Goal: Book appointment/travel/reservation

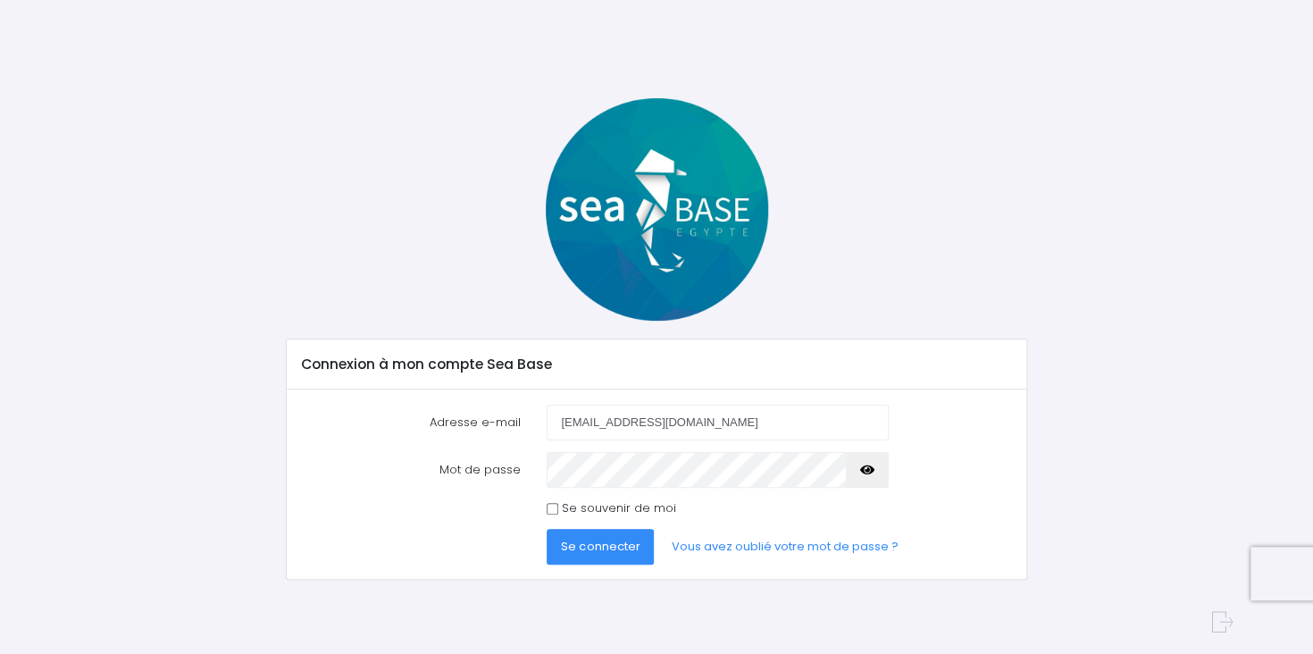
type input "stephane.juchet@wanadoo.fr"
click at [602, 553] on span "Se connecter" at bounding box center [600, 546] width 79 height 17
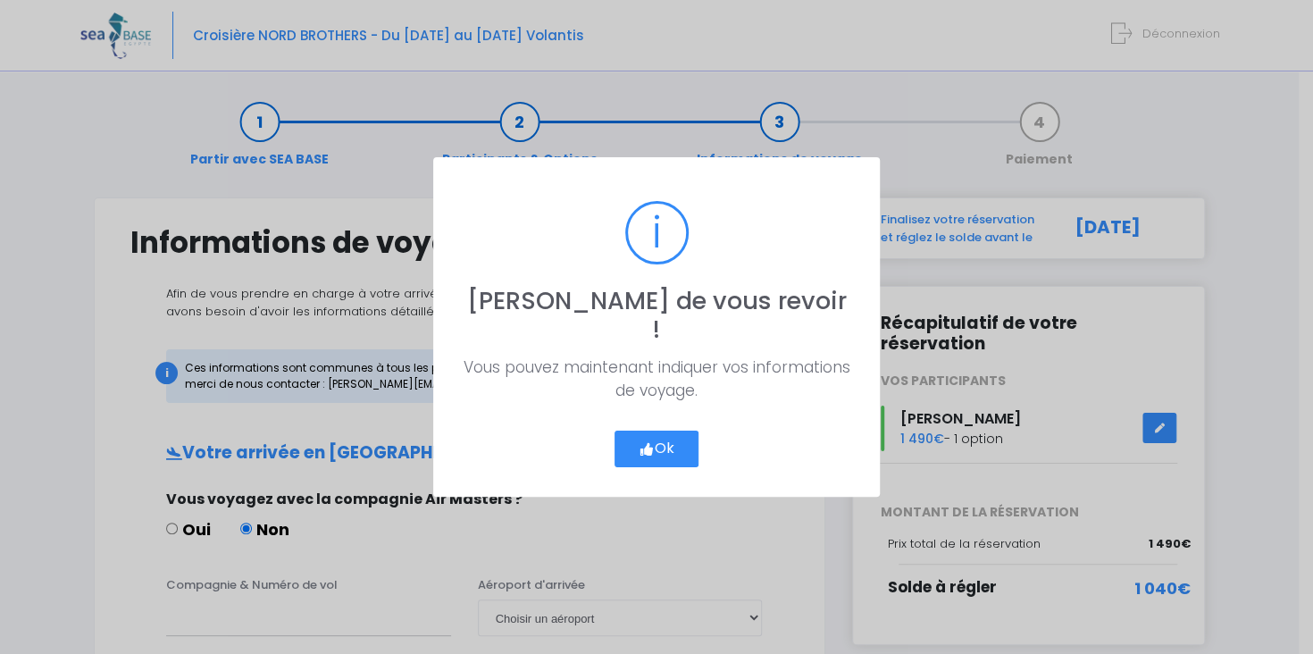
click at [654, 440] on button "Ok" at bounding box center [657, 450] width 84 height 38
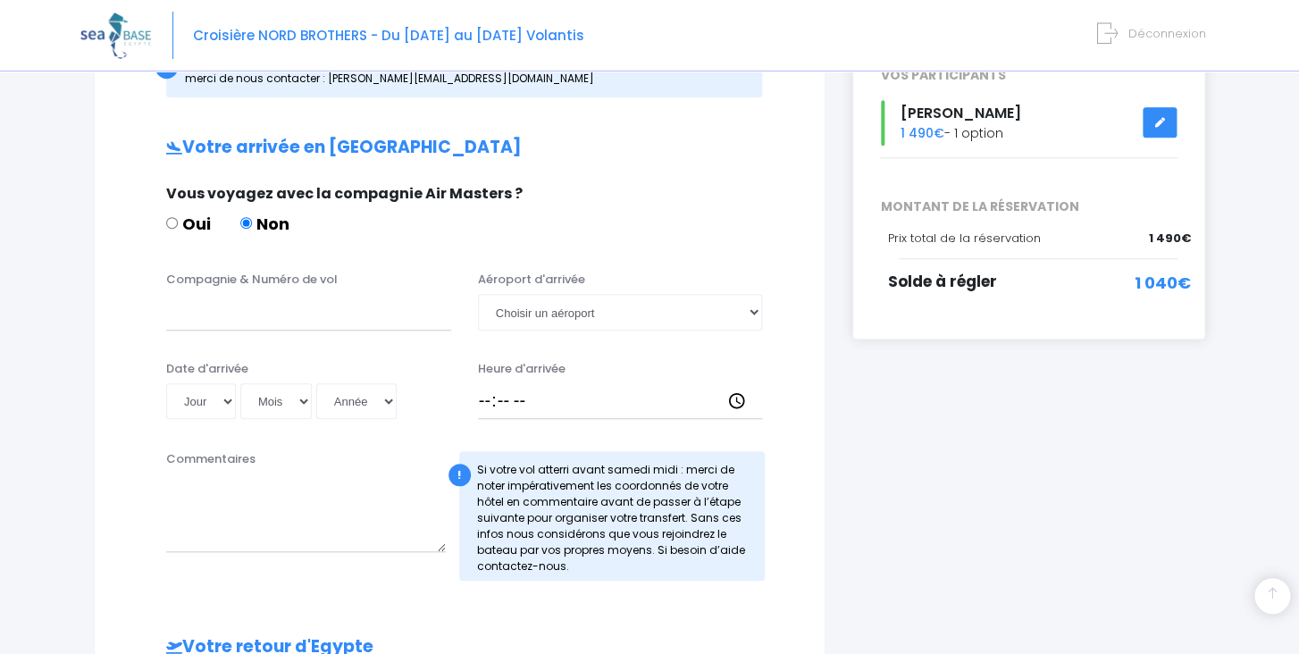
scroll to position [271, 0]
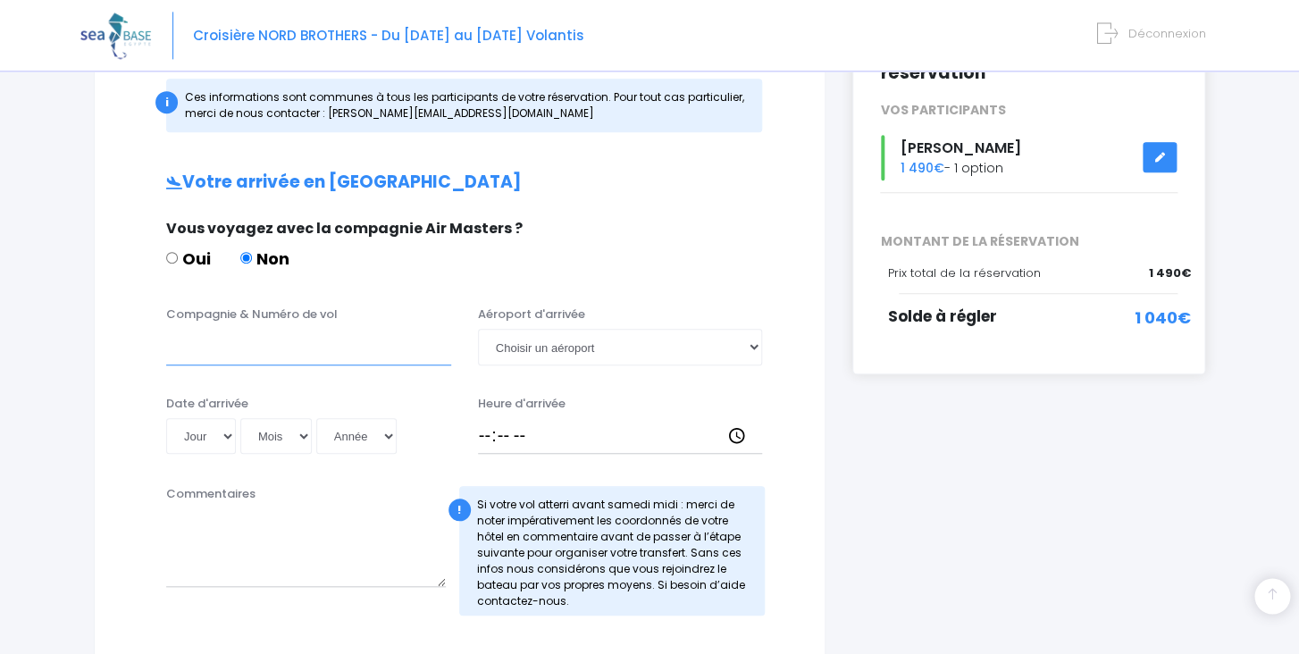
click at [397, 351] on input "Compagnie & Numéro de vol" at bounding box center [308, 347] width 285 height 36
type input "Turkishairlines TK1368"
select select "Hurghada"
click option "Hurghada" at bounding box center [0, 0] width 0 height 0
click at [166, 418] on select "Jour 01 02 03 04 05 06 07 08 09 10 11 12 13 14 15 16 17 18 19 20 21 22 23 24 25…" at bounding box center [201, 436] width 70 height 36
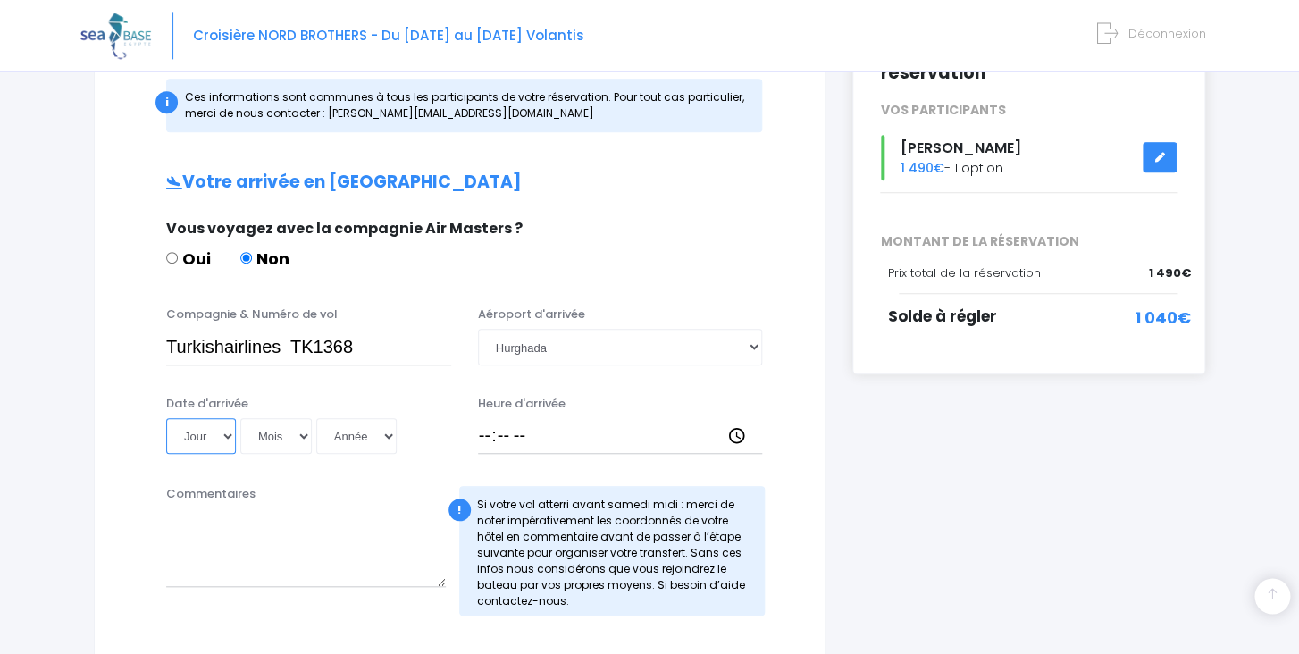
select select "08"
click option "08" at bounding box center [0, 0] width 0 height 0
click at [240, 418] on select "Mois 01 02 03 04 05 06 07 08 09 10 11 12" at bounding box center [275, 436] width 71 height 36
select select "11"
click option "11" at bounding box center [0, 0] width 0 height 0
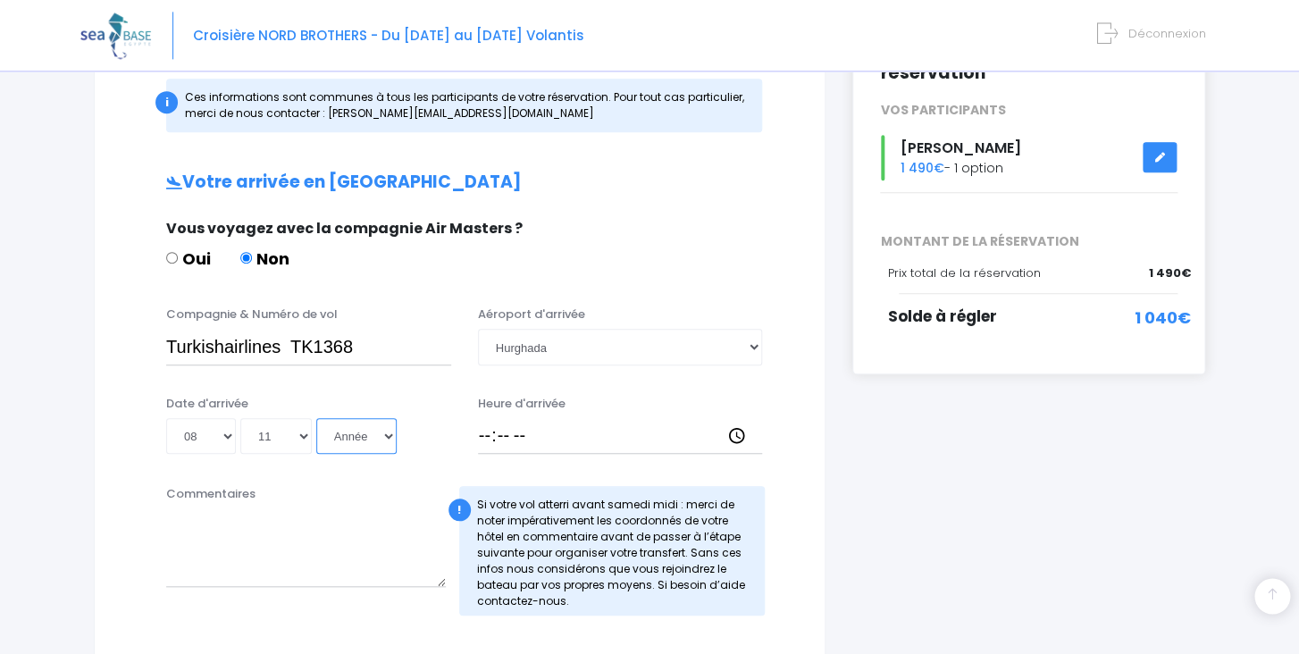
click at [316, 418] on select "Année 2045 2044 2043 2042 2041 2040 2039 2038 2037 2036 2035 2034 2033 2032 203…" at bounding box center [356, 436] width 80 height 36
select select "2025"
click option "2025" at bounding box center [0, 0] width 0 height 0
type input "2025-11-08"
click at [487, 439] on input "Heure d'arrivée" at bounding box center [620, 436] width 285 height 36
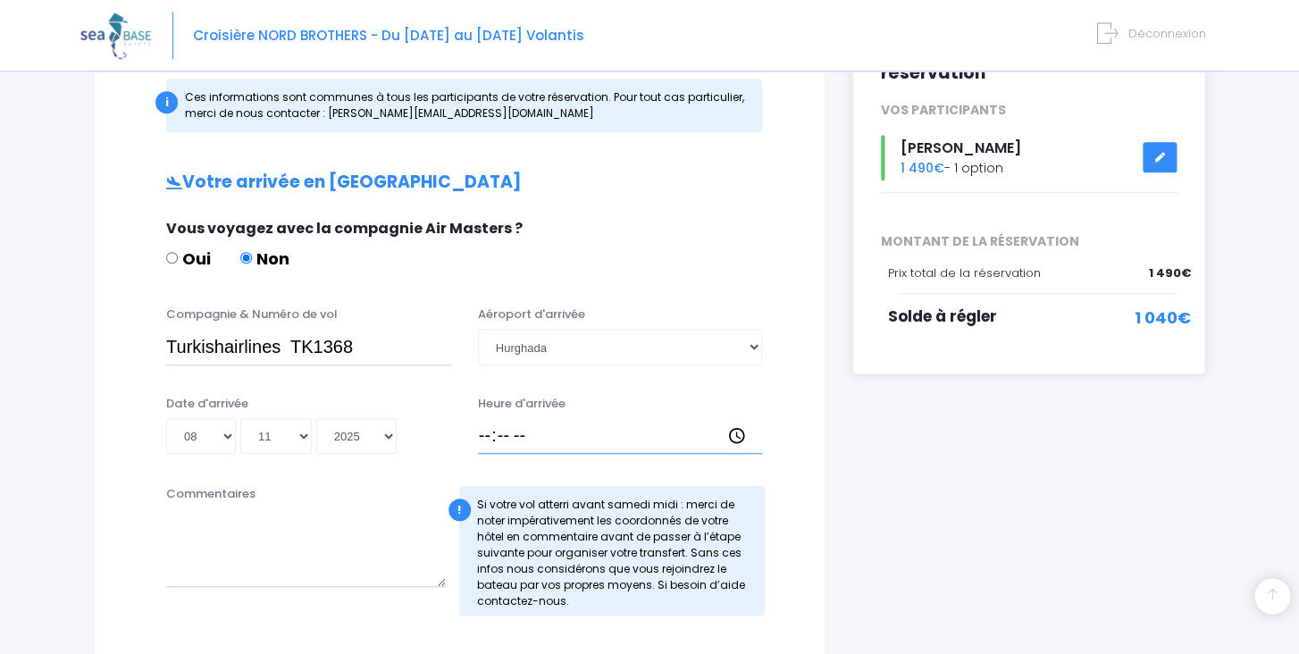
type input "03:45"
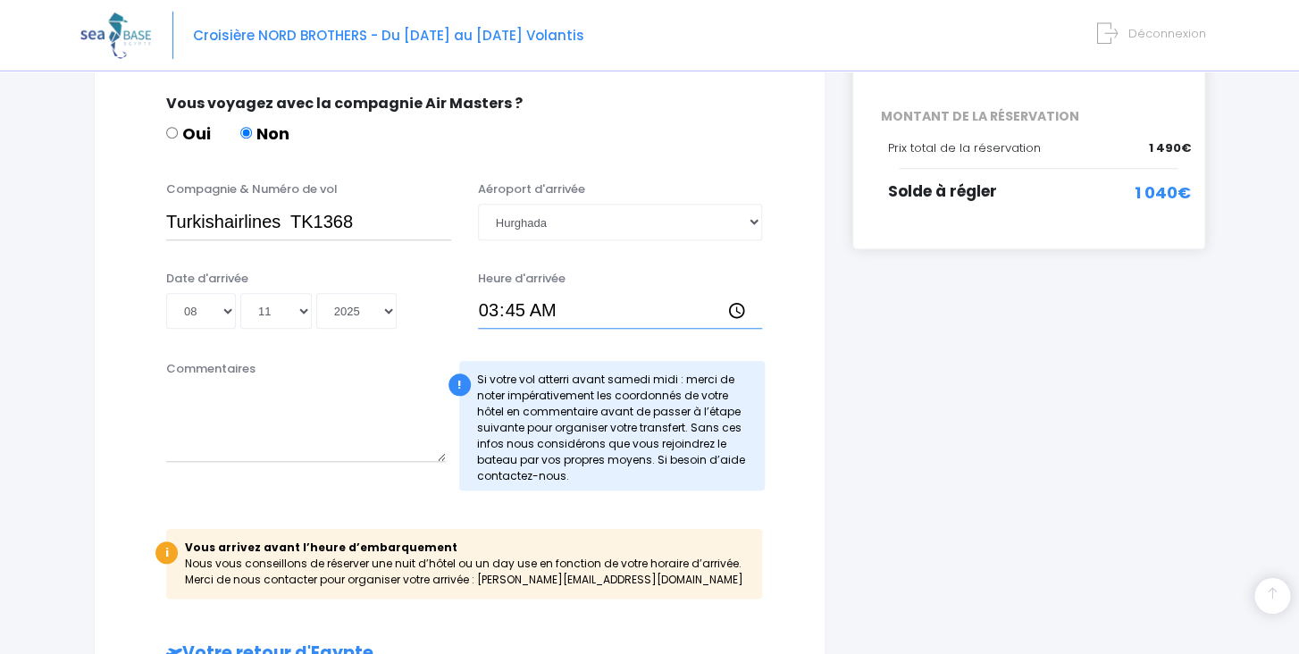
scroll to position [388, 0]
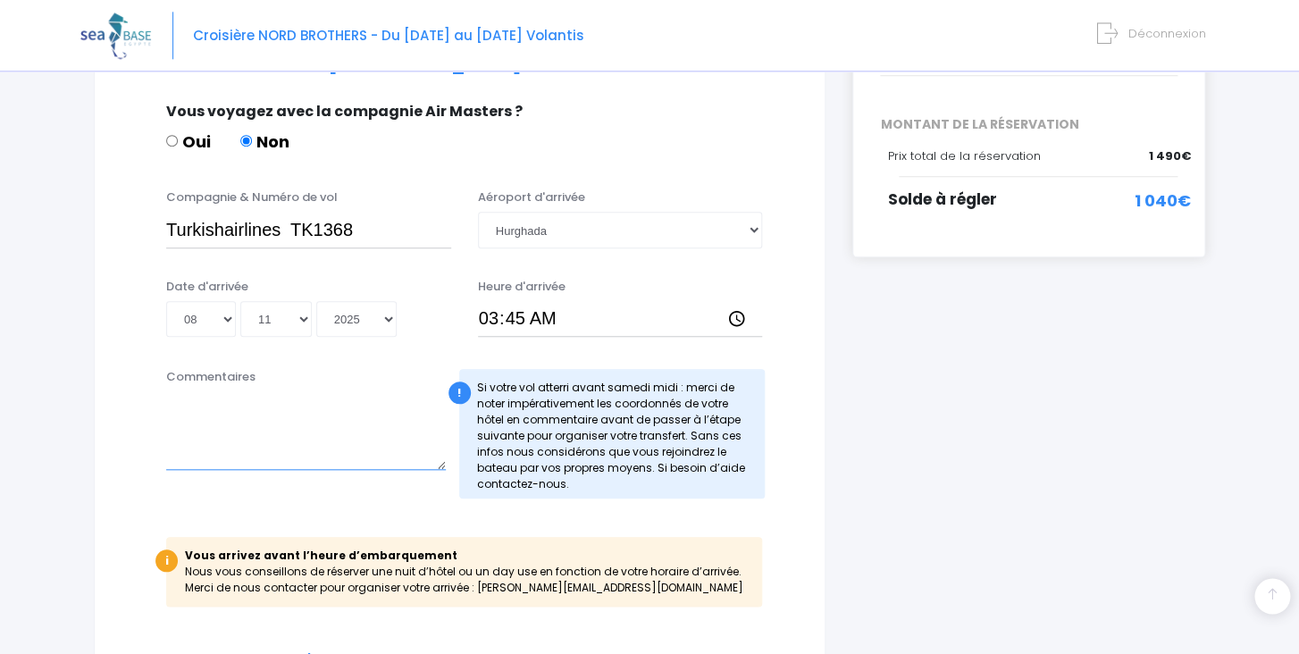
click at [312, 410] on textarea "Commentaires" at bounding box center [306, 430] width 280 height 79
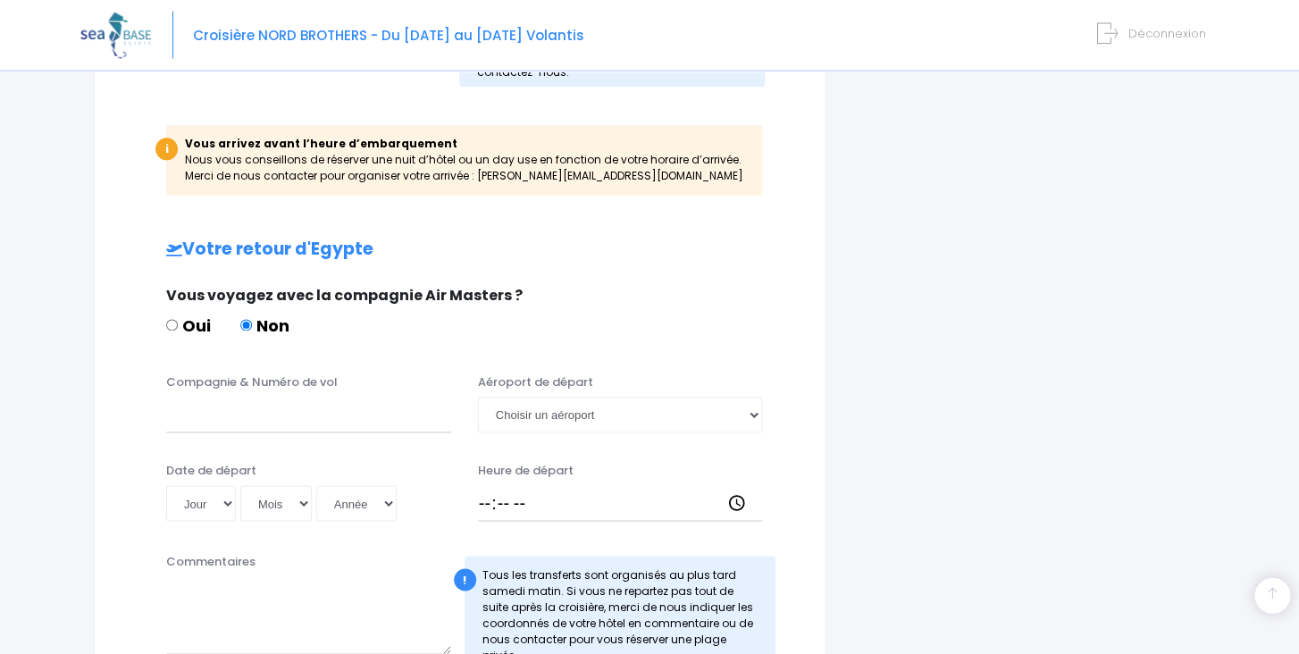
scroll to position [802, 0]
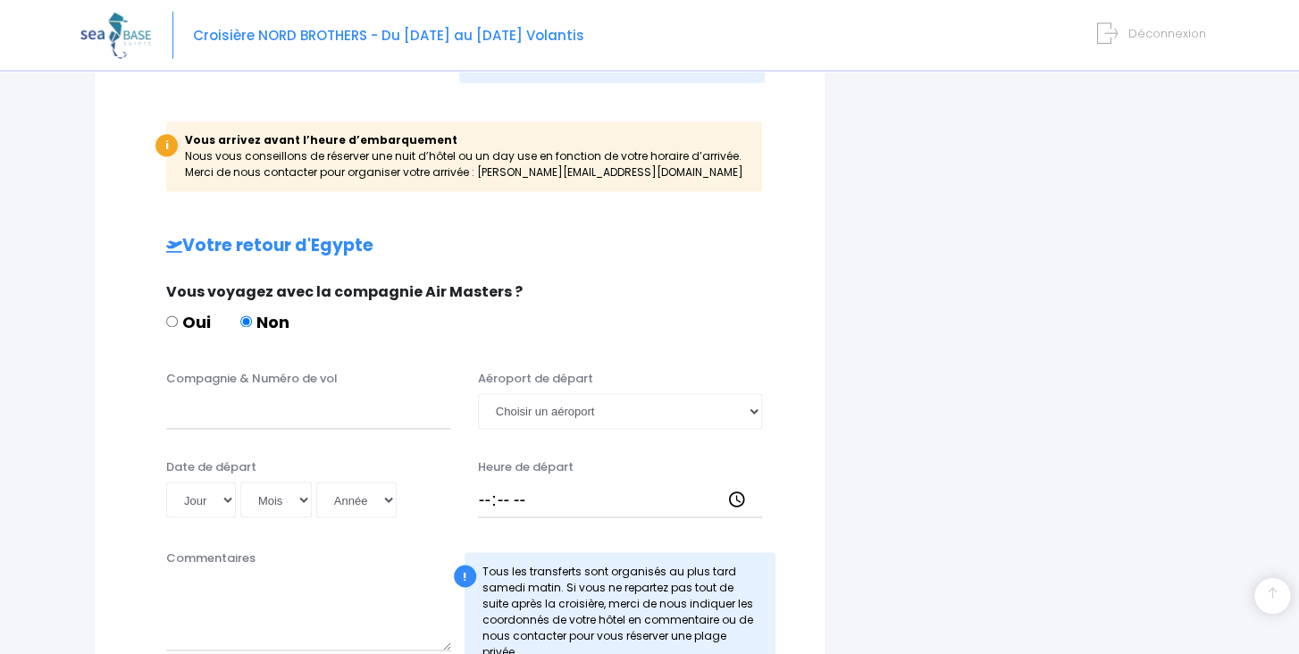
type textarea "Hôtel à definir"
click at [228, 422] on input "Compagnie & Numéro de vol" at bounding box center [308, 412] width 285 height 36
click at [478, 394] on select "Choisir un aéroport Hurghada Marsa Alam" at bounding box center [620, 412] width 285 height 36
select select "Hurghada"
click option "Hurghada" at bounding box center [0, 0] width 0 height 0
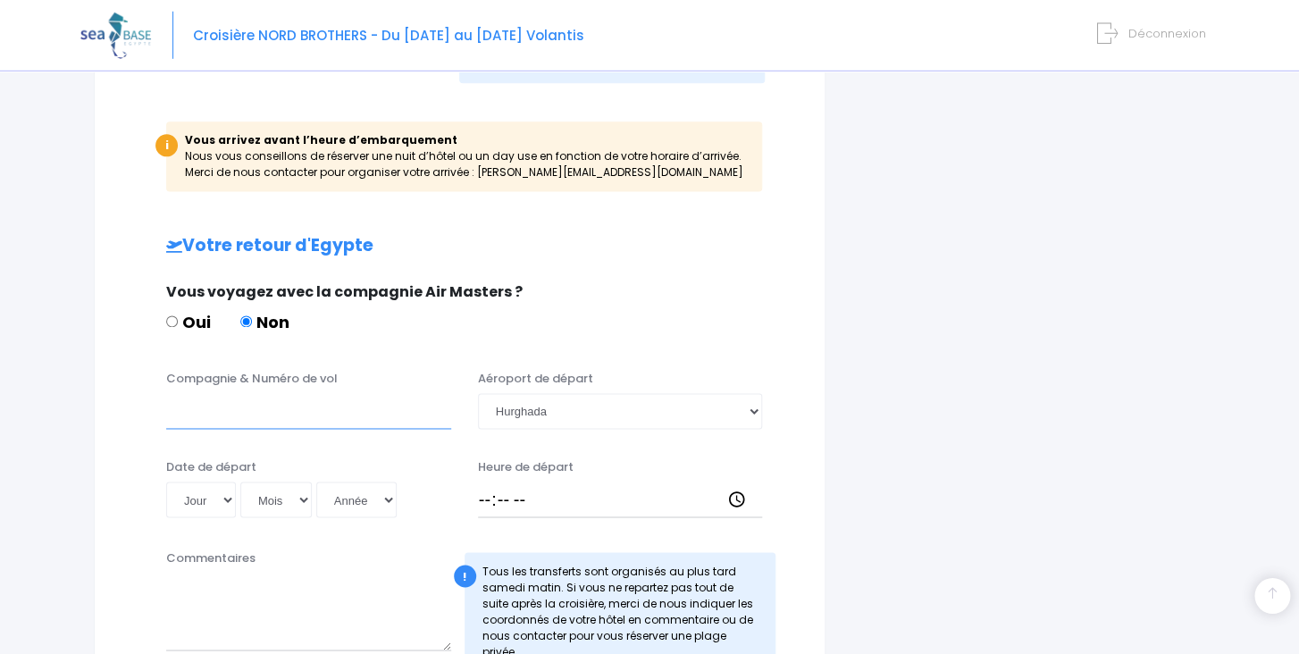
click at [358, 419] on input "Compagnie & Numéro de vol" at bounding box center [308, 412] width 285 height 36
type input "Turkishairlines TK703"
click at [166, 482] on select "Jour 01 02 03 04 05 06 07 08 09 10 11 12 13 14 15 16 17 18 19 20 21 22 23 24 25…" at bounding box center [201, 500] width 70 height 36
select select "16"
click option "16" at bounding box center [0, 0] width 0 height 0
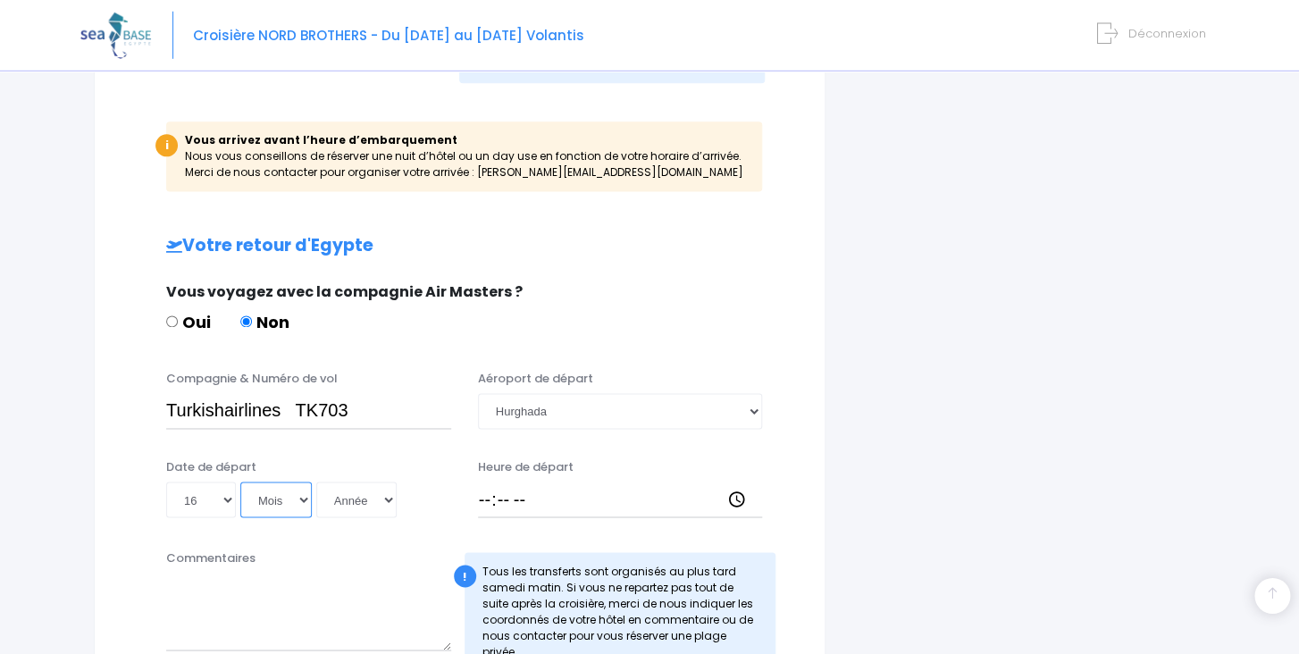
click at [240, 482] on select "Mois 01 02 03 04 05 06 07 08 09 10 11 12" at bounding box center [275, 500] width 71 height 36
select select "11"
click option "11" at bounding box center [0, 0] width 0 height 0
select select "2025"
click option "2025" at bounding box center [0, 0] width 0 height 0
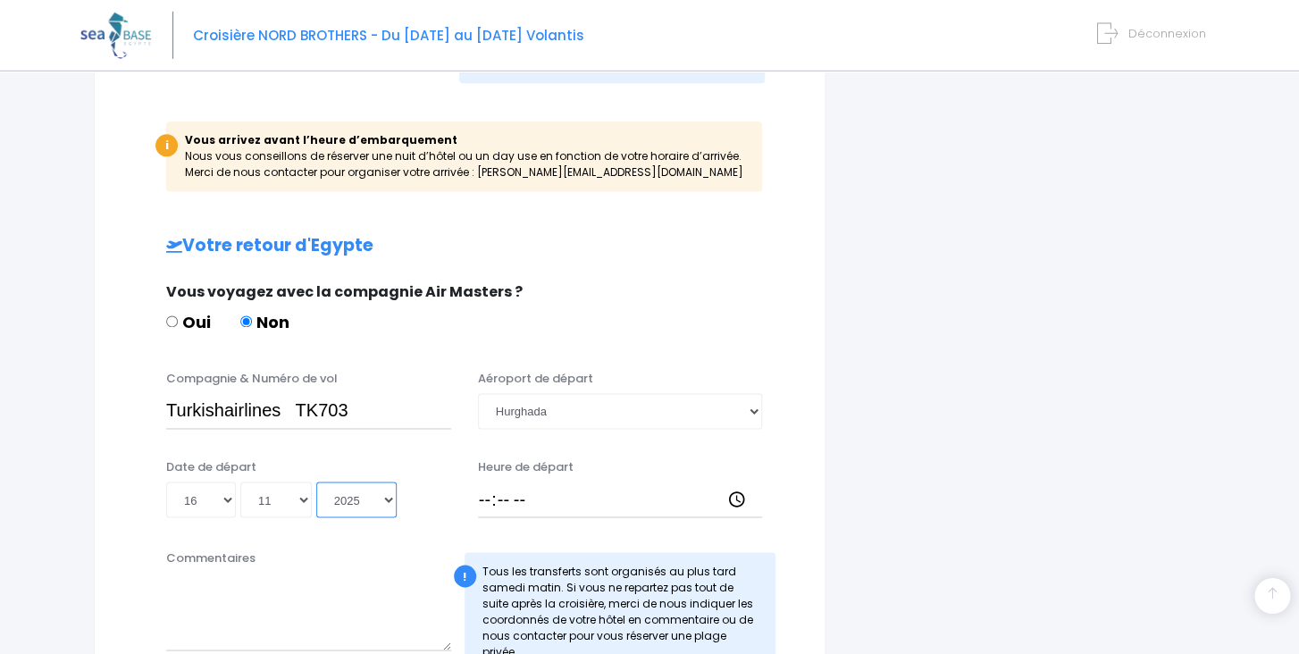
type input "2025-11-16"
click at [483, 505] on input "Heure de départ" at bounding box center [620, 500] width 285 height 36
type input "05:00"
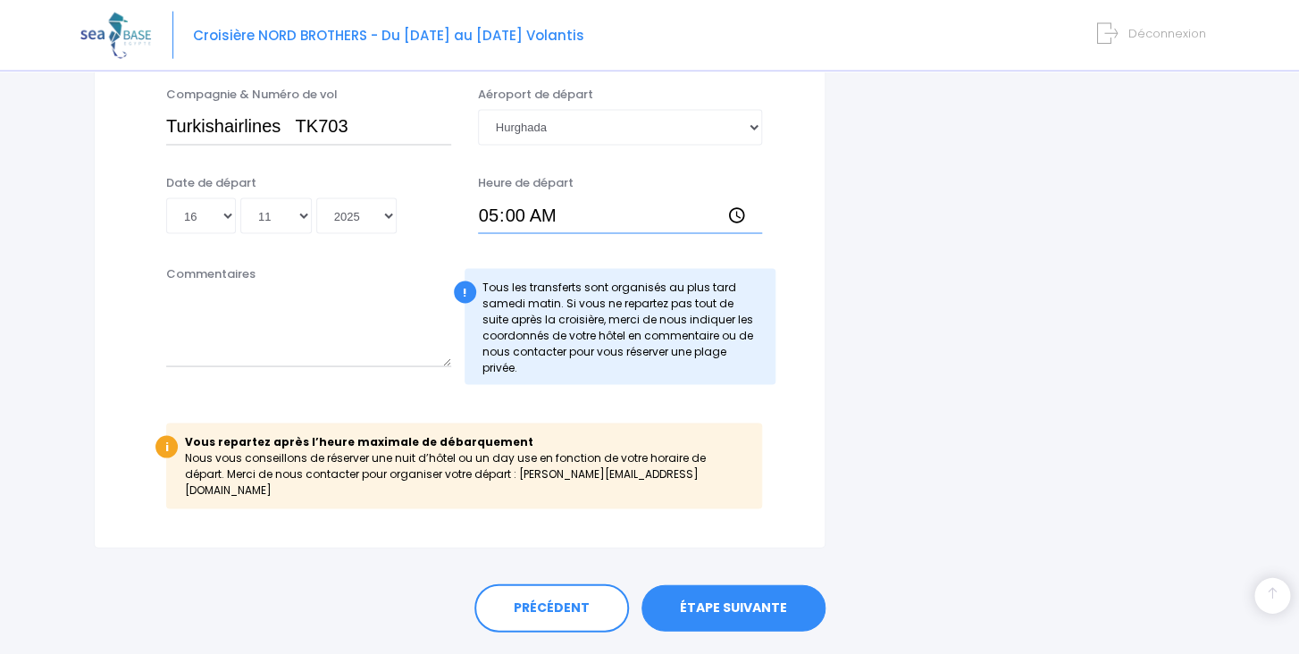
scroll to position [1119, 0]
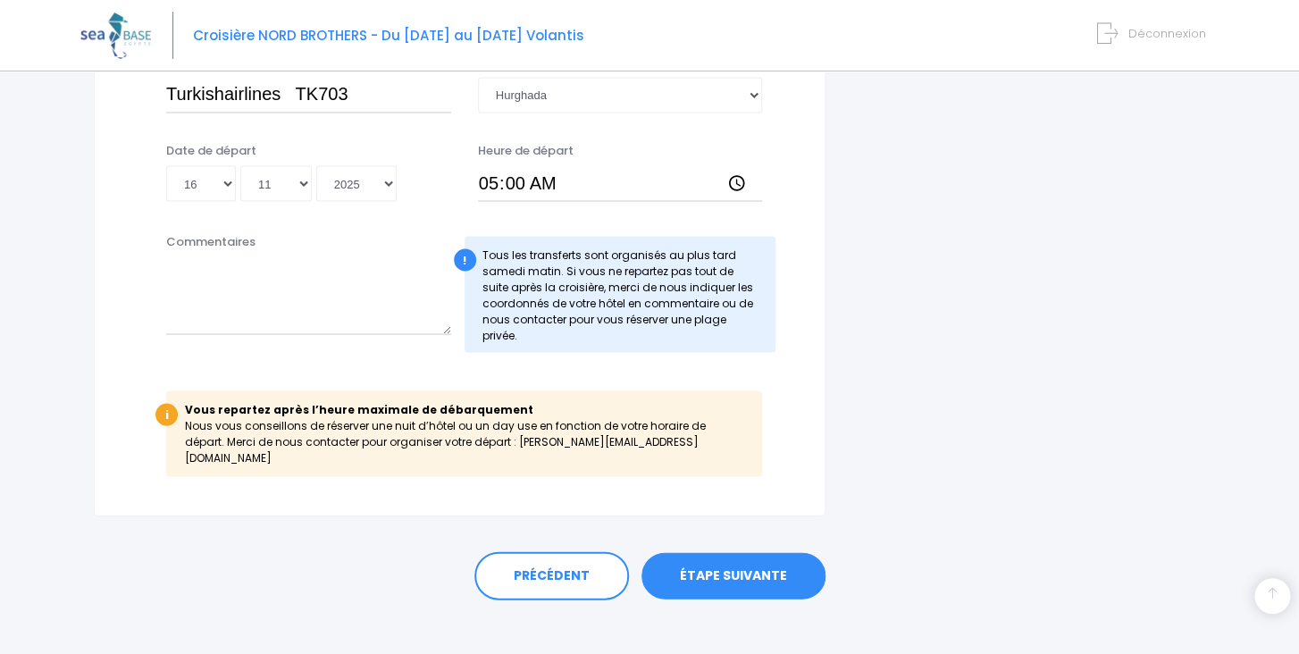
click at [707, 561] on link "ÉTAPE SUIVANTE" at bounding box center [733, 575] width 184 height 46
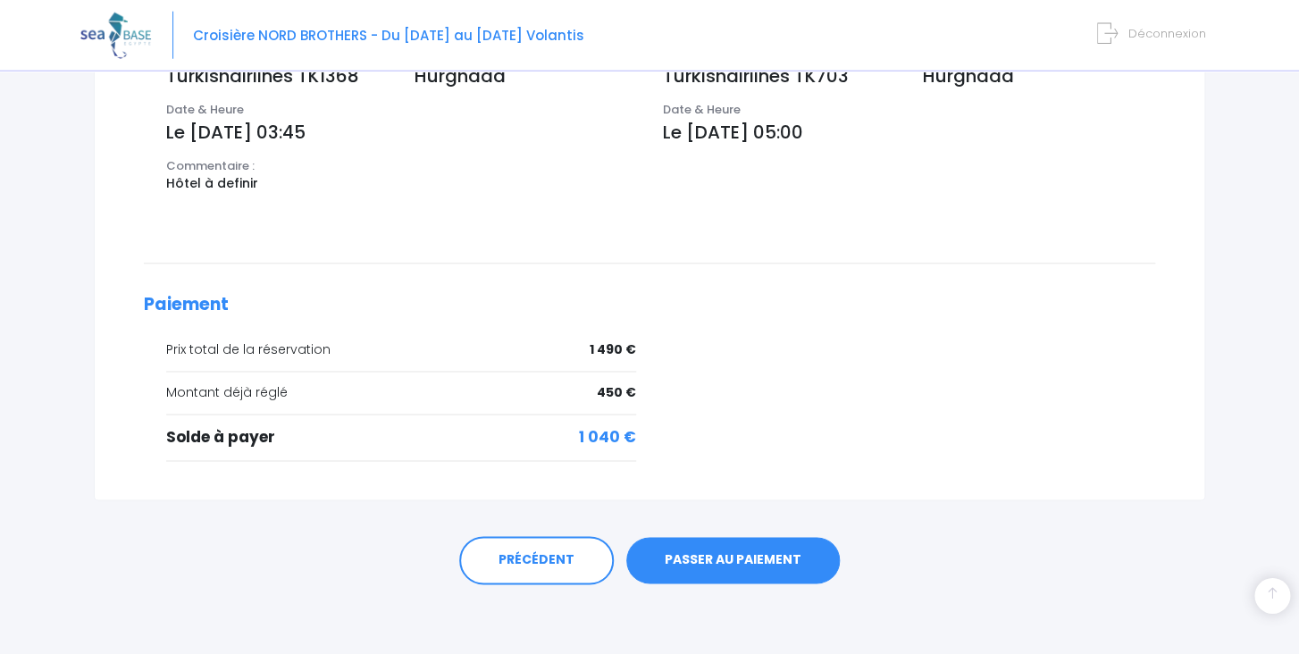
scroll to position [648, 0]
click at [707, 559] on link "PASSER AU PAIEMENT" at bounding box center [732, 560] width 213 height 46
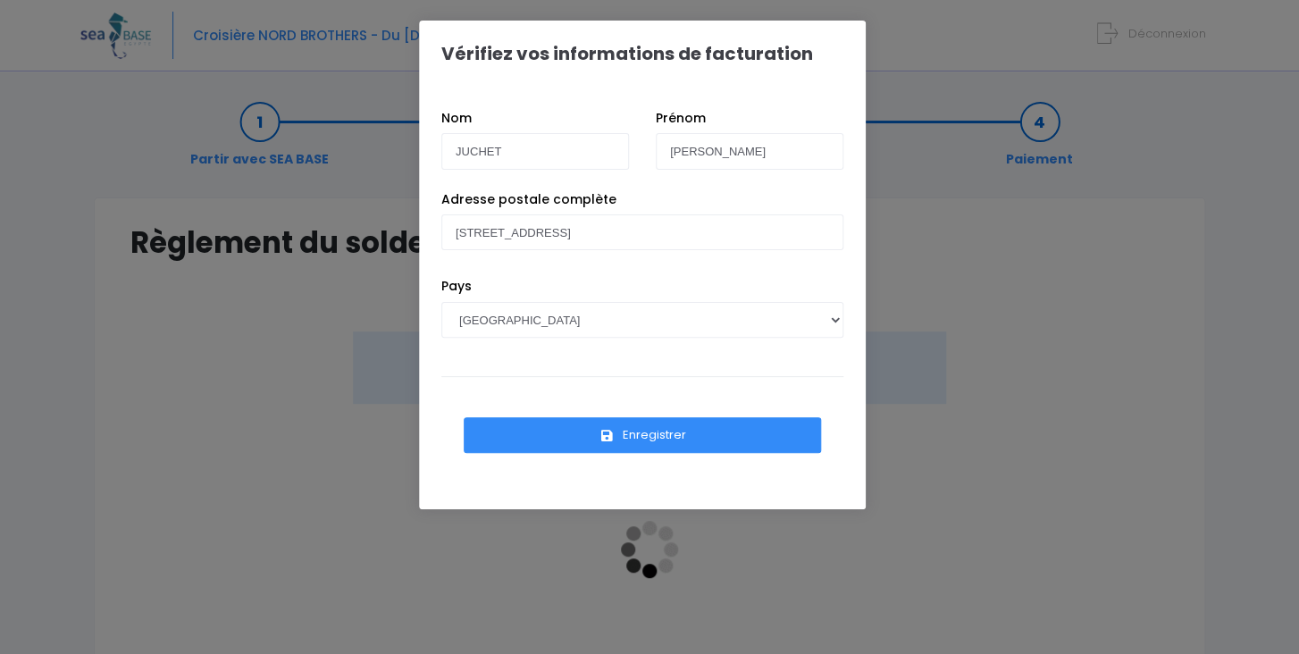
click at [698, 438] on button "Enregistrer" at bounding box center [642, 435] width 357 height 36
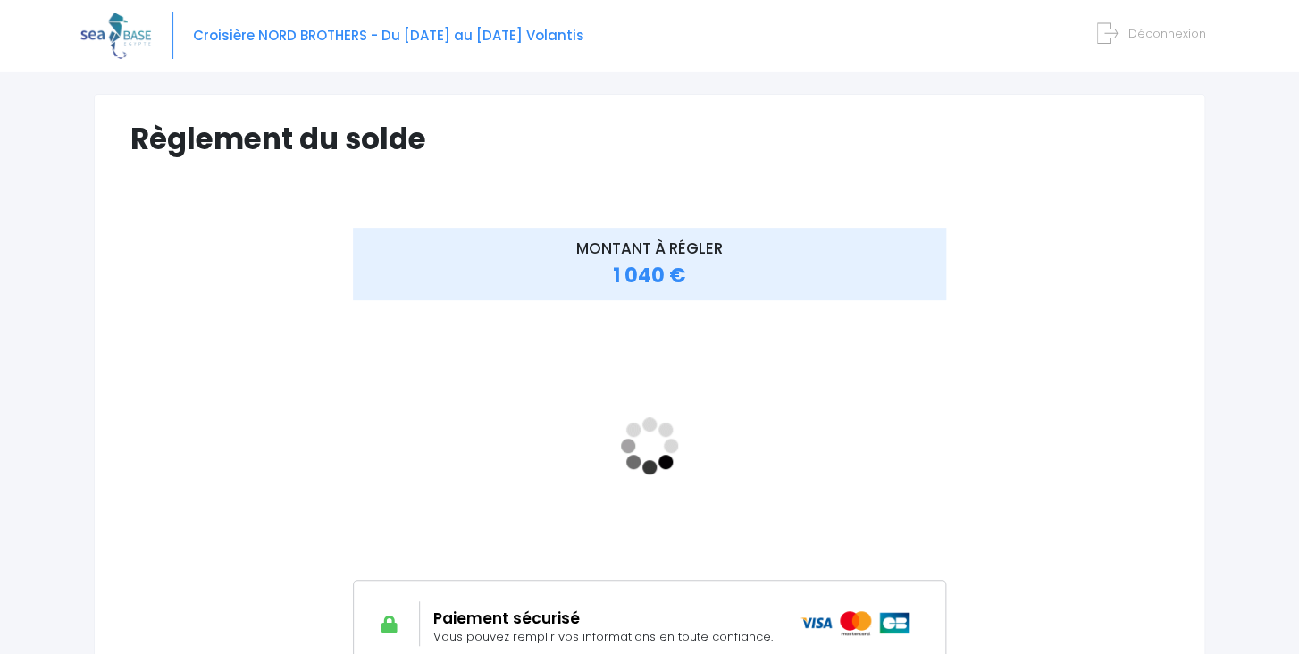
scroll to position [103, 0]
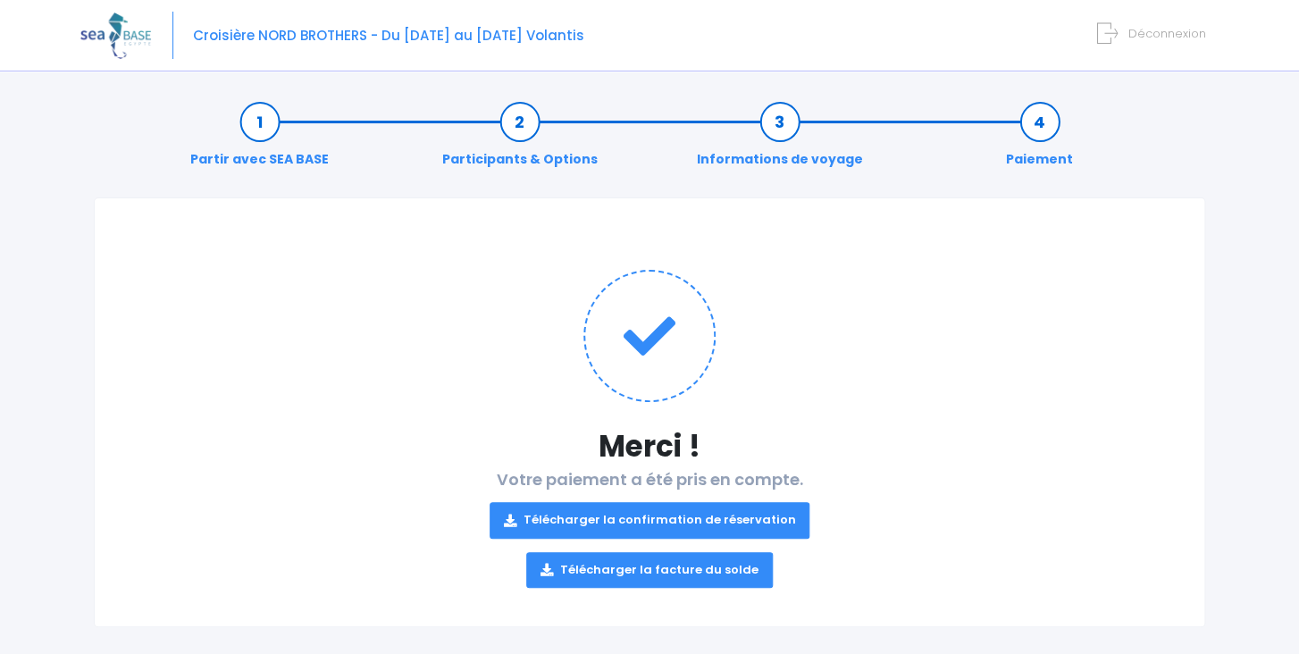
click at [627, 574] on link "Télécharger la facture du solde" at bounding box center [649, 570] width 247 height 36
click at [576, 522] on link "Télécharger la confirmation de réservation" at bounding box center [649, 520] width 321 height 36
